Goal: Transaction & Acquisition: Subscribe to service/newsletter

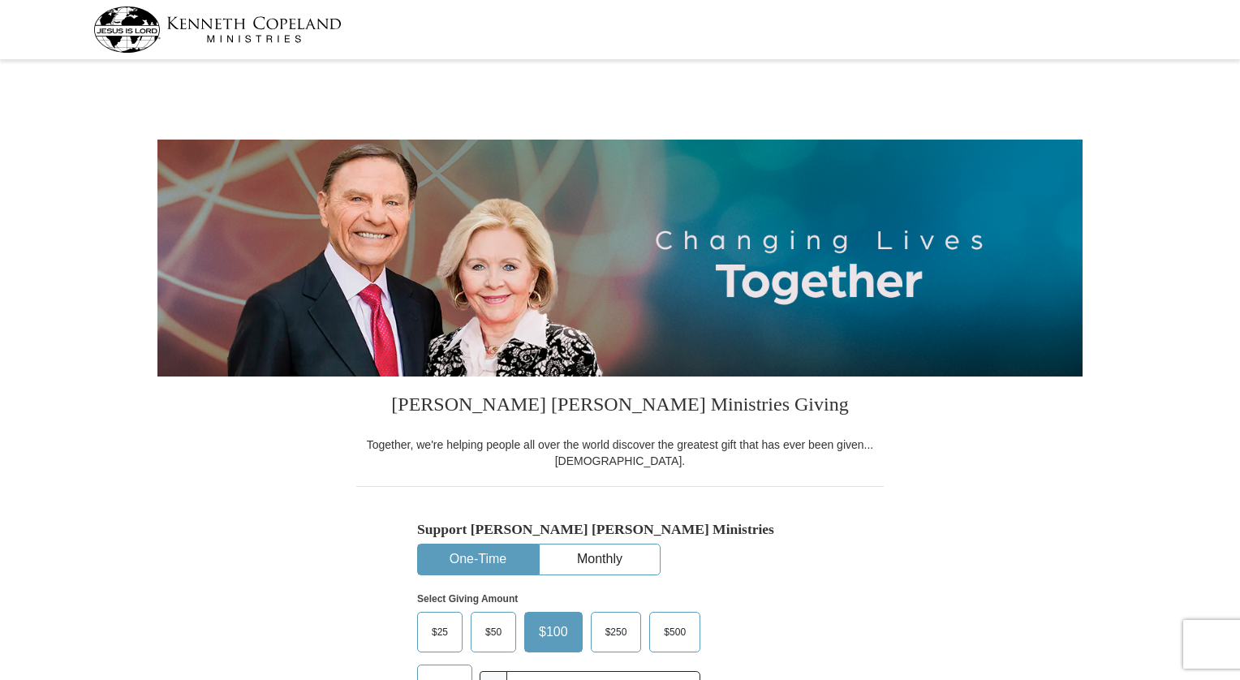
select select "PA"
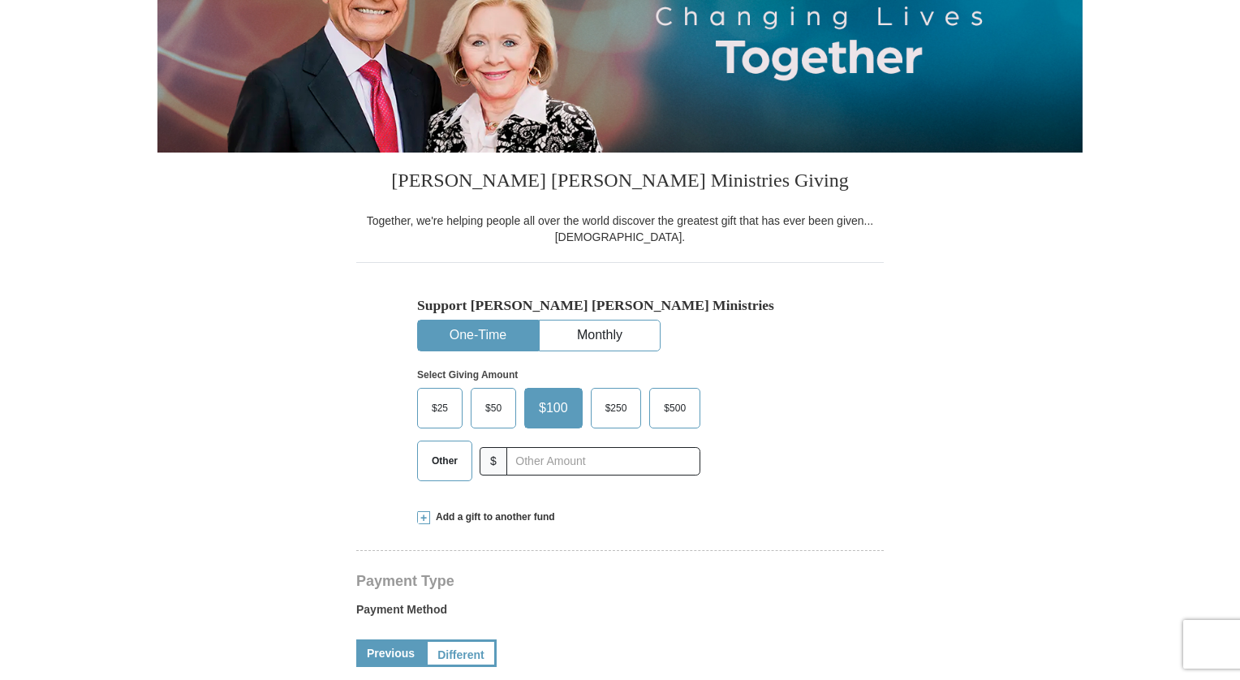
scroll to position [278, 0]
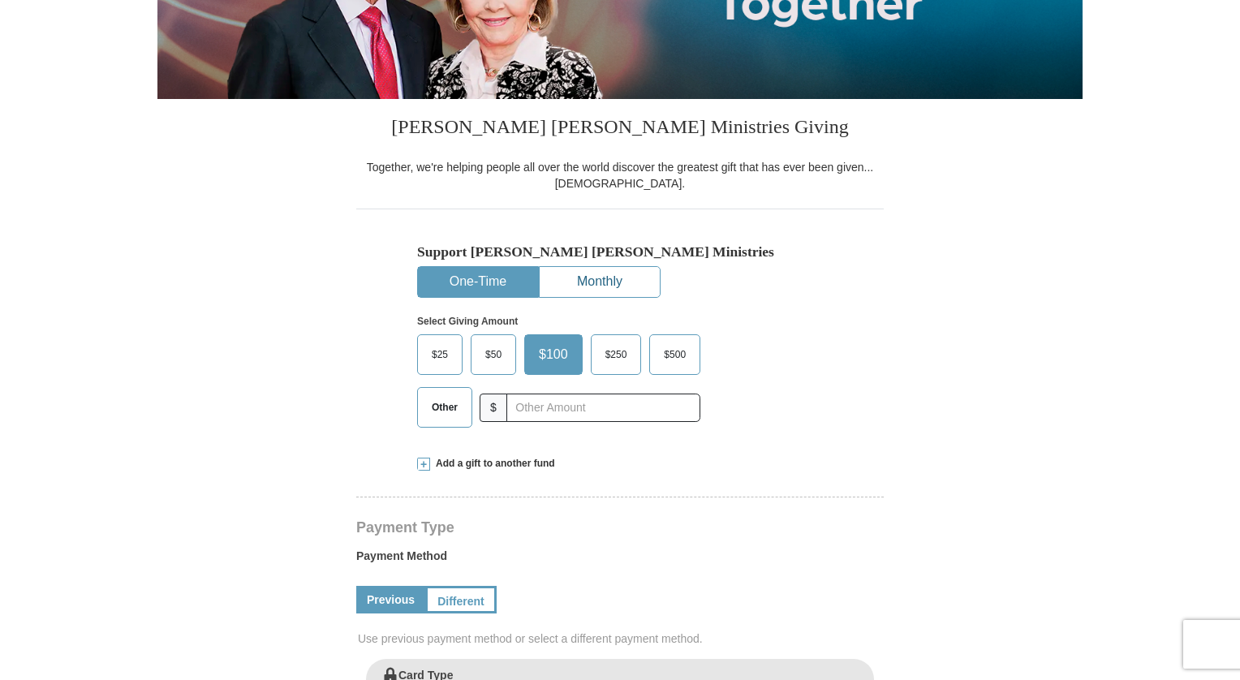
click at [614, 283] on button "Monthly" at bounding box center [600, 282] width 120 height 30
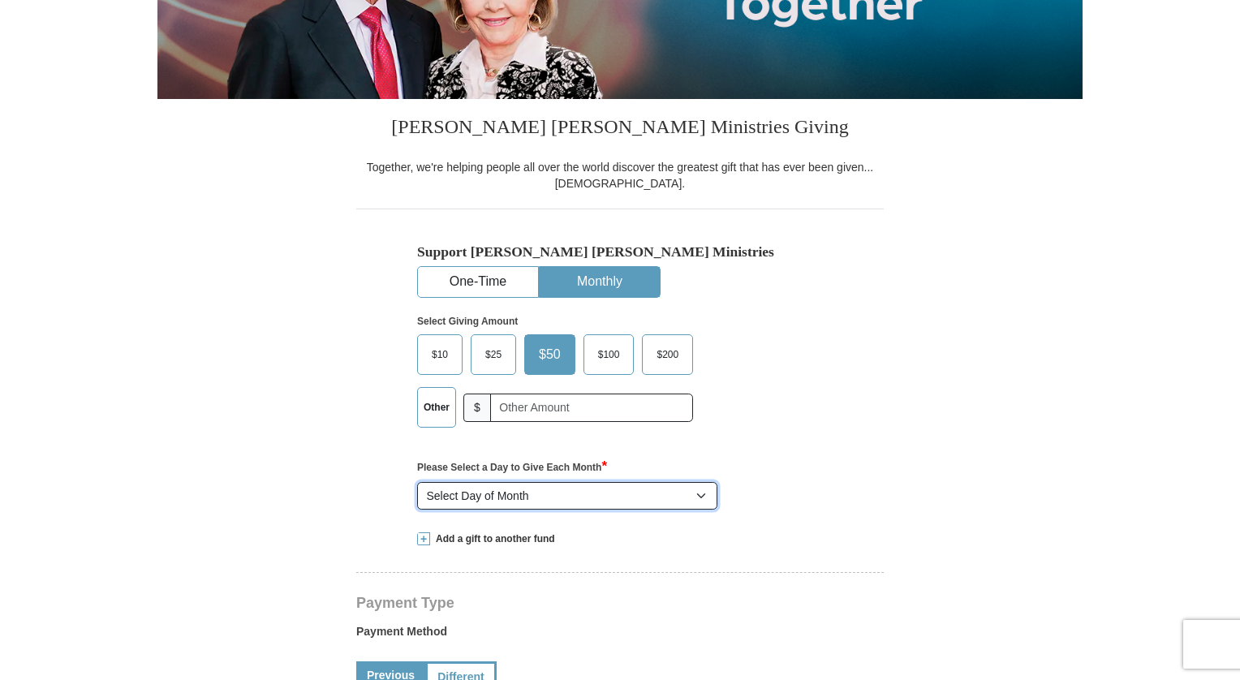
click at [701, 492] on select "Select Day of Month 1 2 3 4 5 6 7 8 9 10 11 12 13 14 15 16 17 18 19 20 21 22 23…" at bounding box center [567, 496] width 300 height 28
select select "17"
click at [417, 482] on select "Select Day of Month 1 2 3 4 5 6 7 8 9 10 11 12 13 14 15 16 17 18 19 20 21 22 23…" at bounding box center [567, 496] width 300 height 28
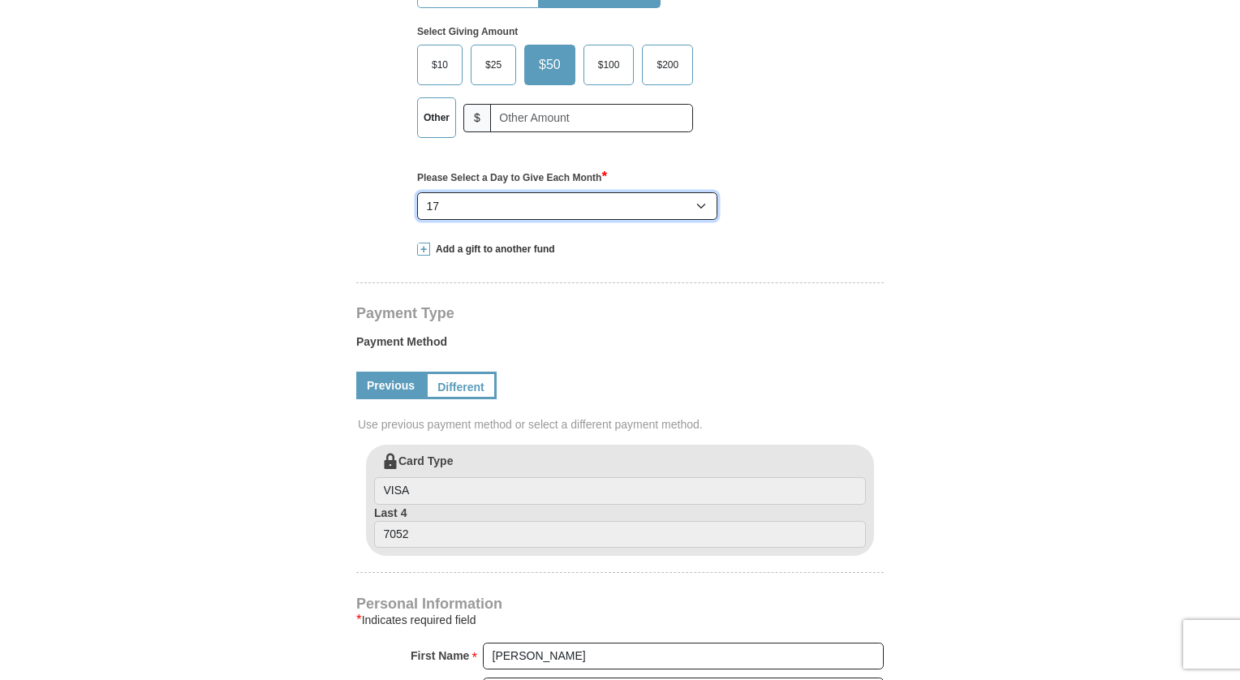
scroll to position [570, 0]
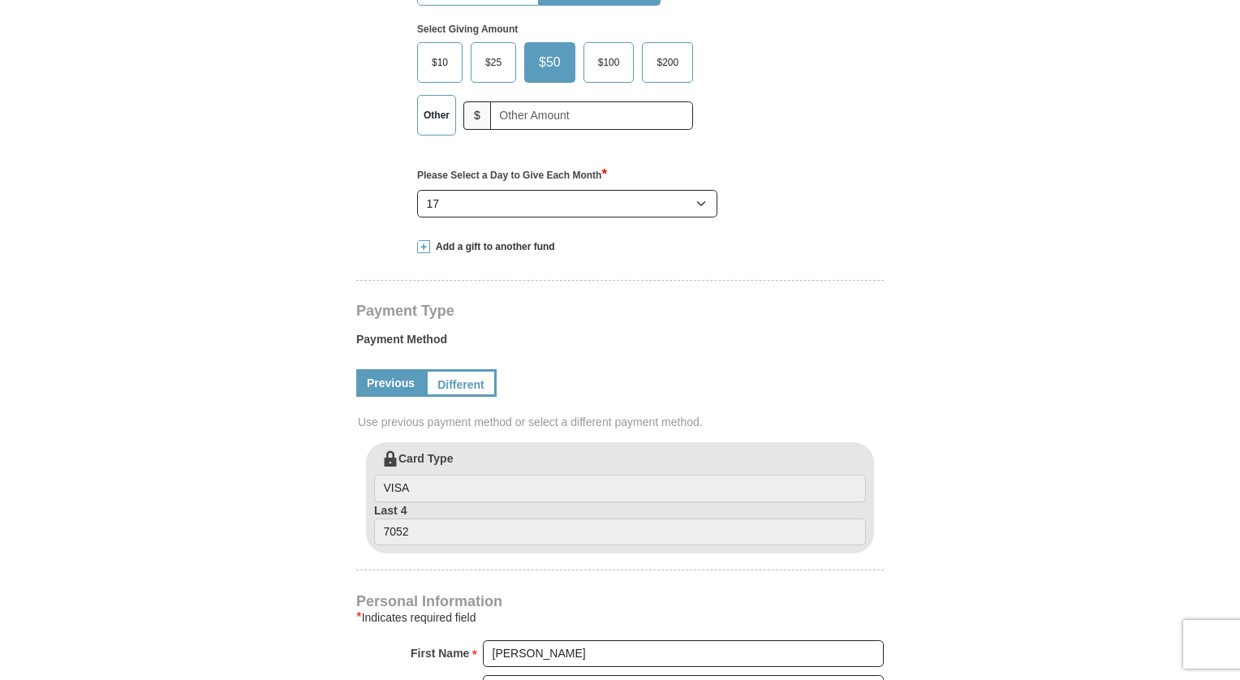
drag, startPoint x: 1240, startPoint y: 196, endPoint x: 1244, endPoint y: 215, distance: 19.1
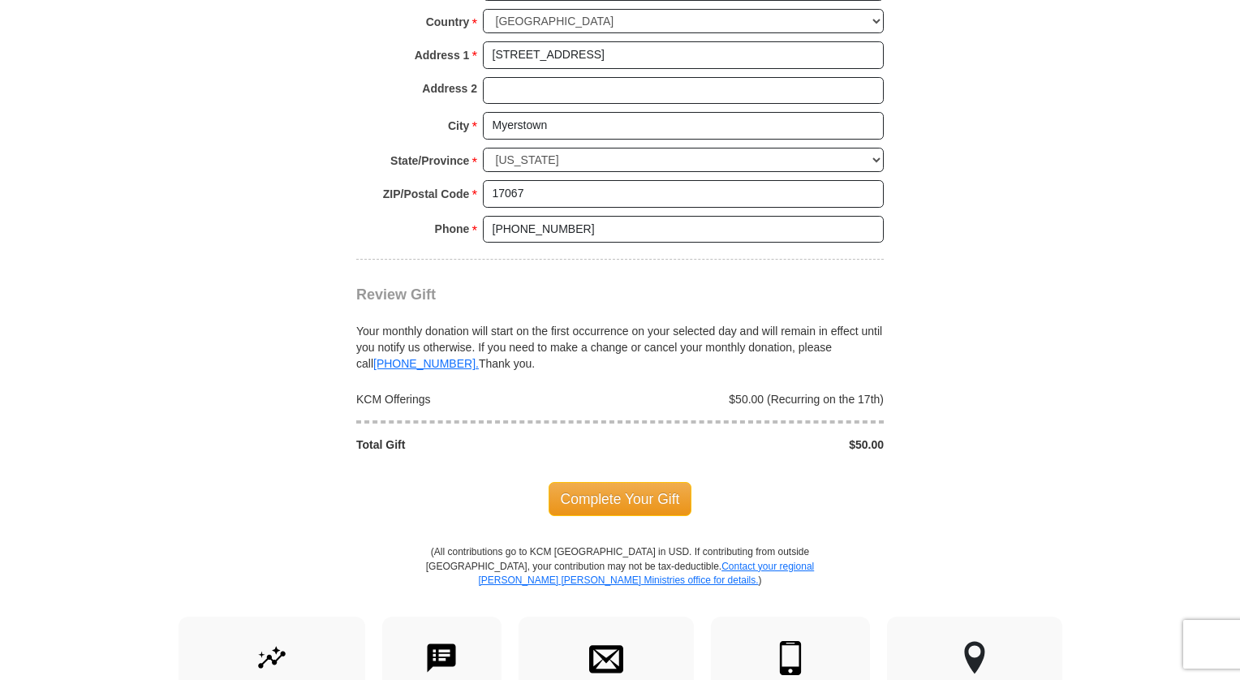
scroll to position [1346, 0]
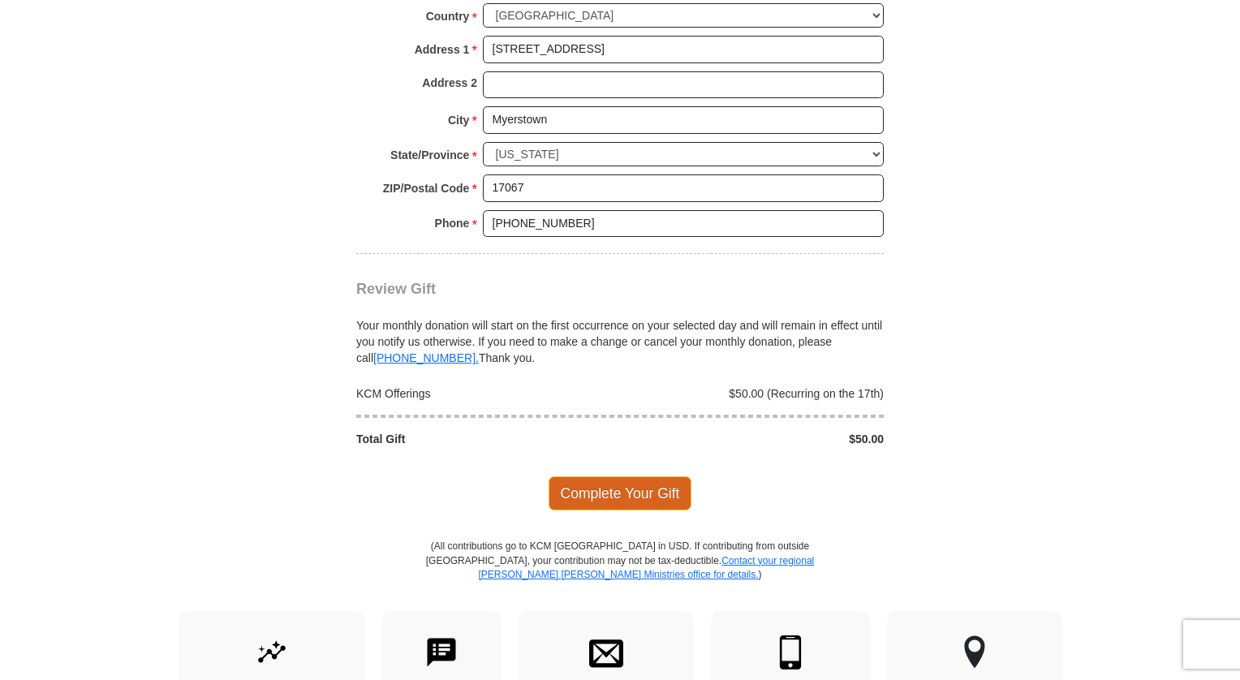
click at [619, 491] on span "Complete Your Gift" at bounding box center [621, 493] width 144 height 34
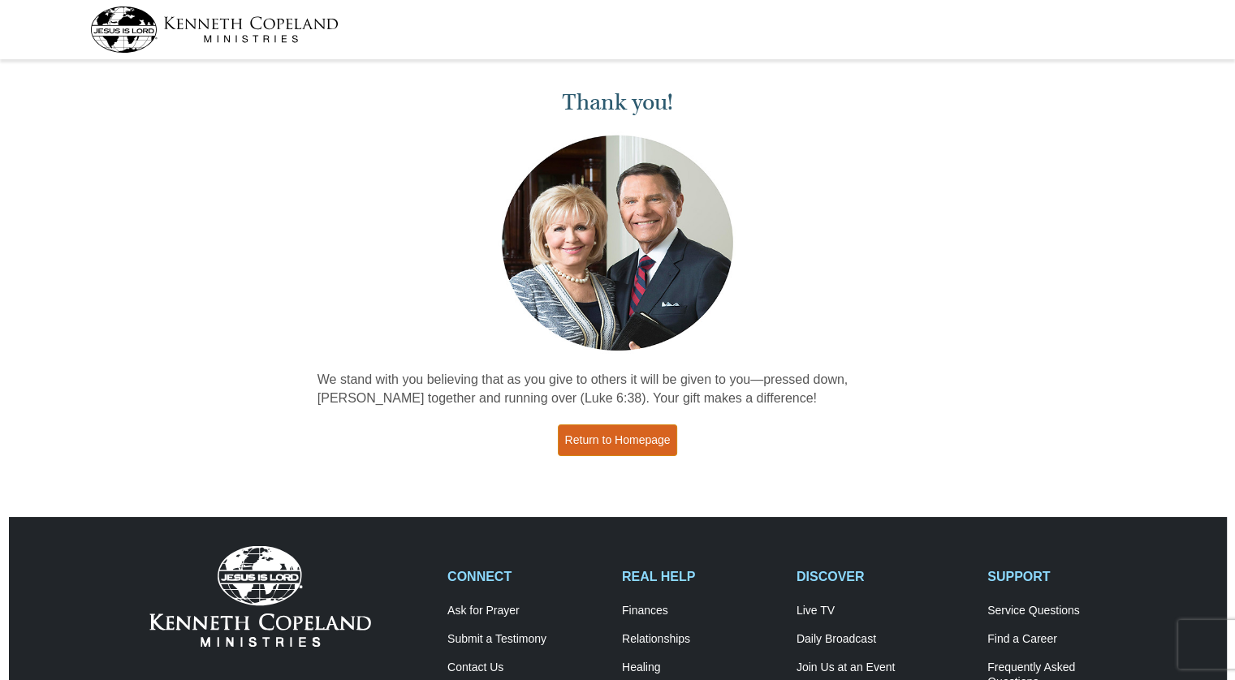
click at [630, 438] on link "Return to Homepage" at bounding box center [618, 441] width 120 height 32
